Goal: Find specific page/section: Find specific page/section

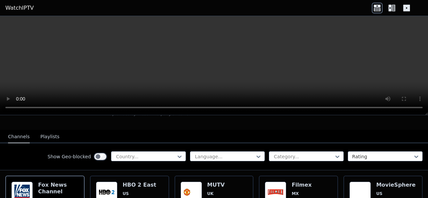
scroll to position [59, 0]
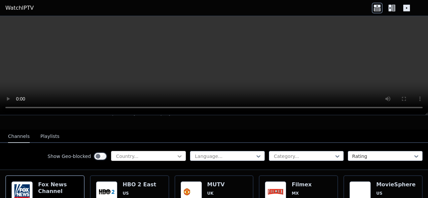
click at [176, 153] on icon at bounding box center [179, 156] width 7 height 7
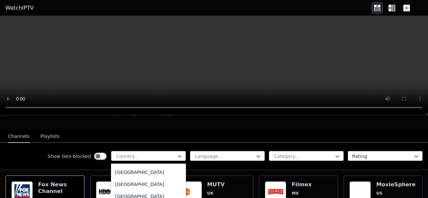
scroll to position [782, 0]
click at [116, 174] on div "[GEOGRAPHIC_DATA]" at bounding box center [148, 171] width 75 height 12
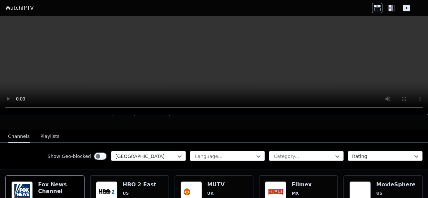
click at [213, 153] on div at bounding box center [224, 156] width 61 height 7
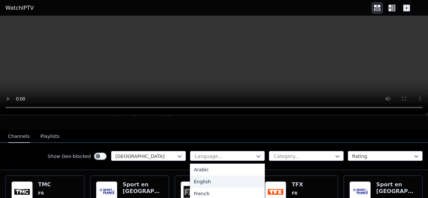
scroll to position [14, 0]
click at [198, 189] on div "French" at bounding box center [227, 193] width 75 height 12
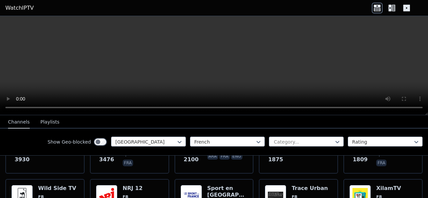
scroll to position [124, 0]
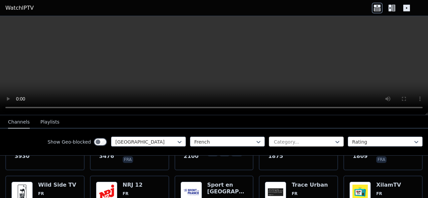
click at [320, 143] on div at bounding box center [303, 142] width 61 height 7
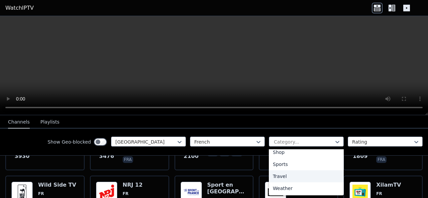
scroll to position [281, 0]
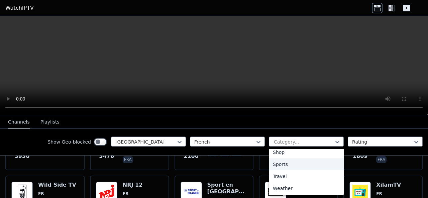
click at [280, 161] on div "Sports" at bounding box center [306, 164] width 75 height 12
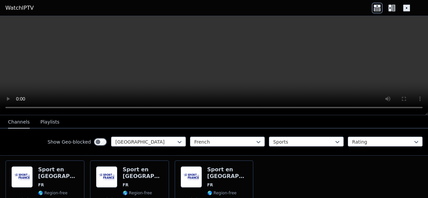
scroll to position [73, 0]
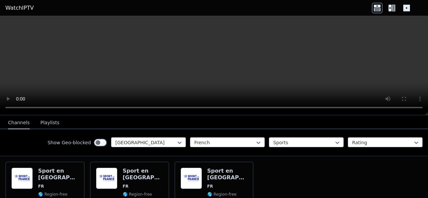
click at [381, 148] on div "Show Geo-blocked France French Sports Rating" at bounding box center [214, 142] width 428 height 27
click at [382, 142] on div at bounding box center [382, 142] width 61 height 7
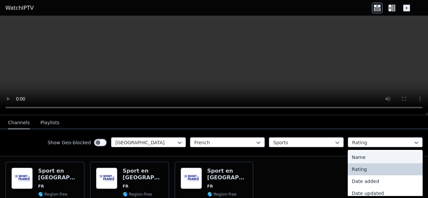
click at [356, 162] on div "Name" at bounding box center [385, 157] width 75 height 12
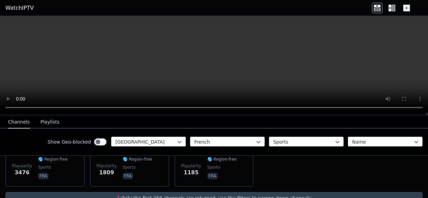
scroll to position [108, 0]
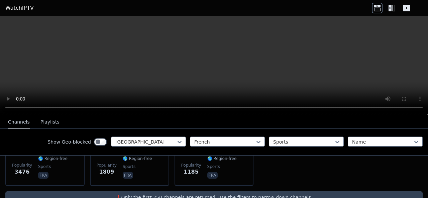
click at [94, 137] on div "Show Geo-blocked" at bounding box center [77, 142] width 60 height 11
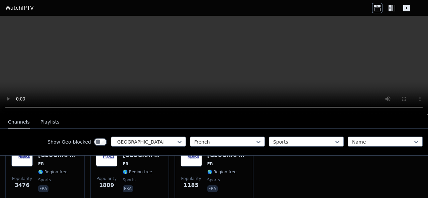
scroll to position [93, 0]
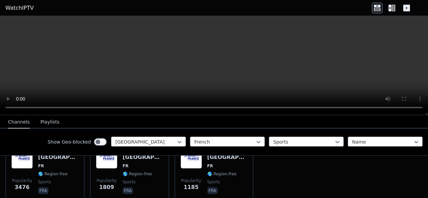
click at [40, 125] on button "Playlists" at bounding box center [49, 122] width 19 height 13
